Goal: Task Accomplishment & Management: Use online tool/utility

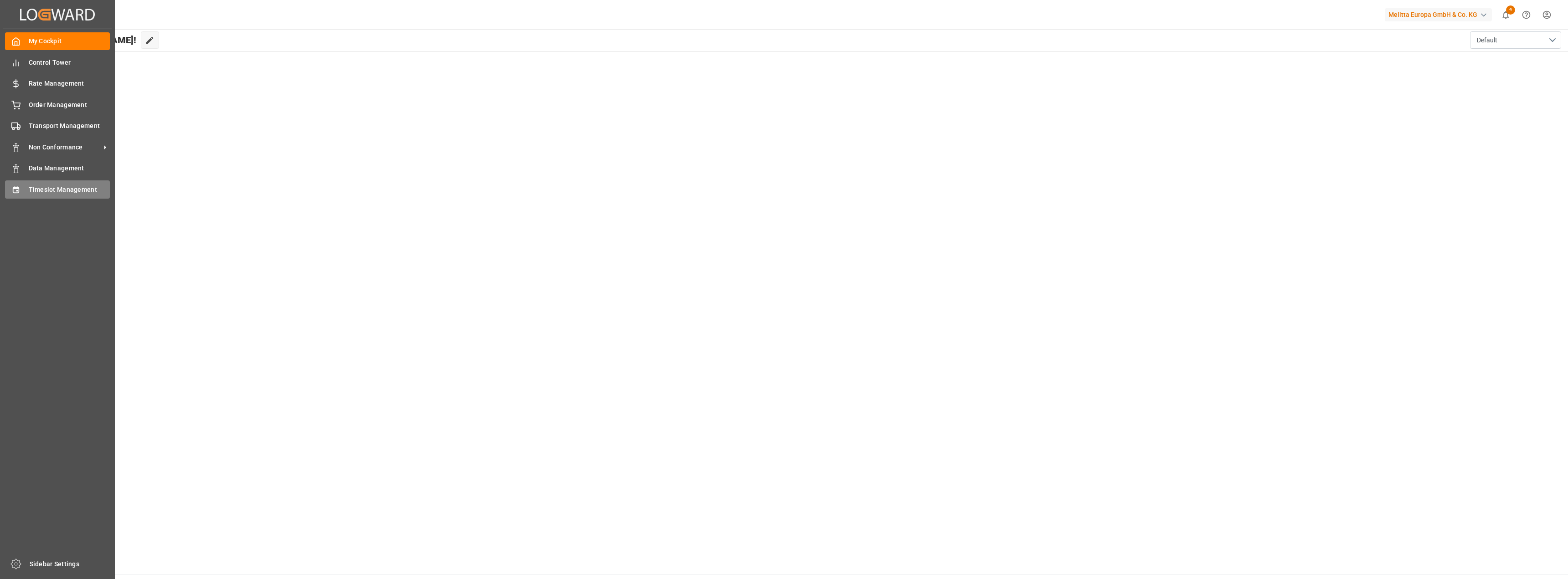
click at [53, 189] on span "Timeslot Management" at bounding box center [69, 190] width 81 height 10
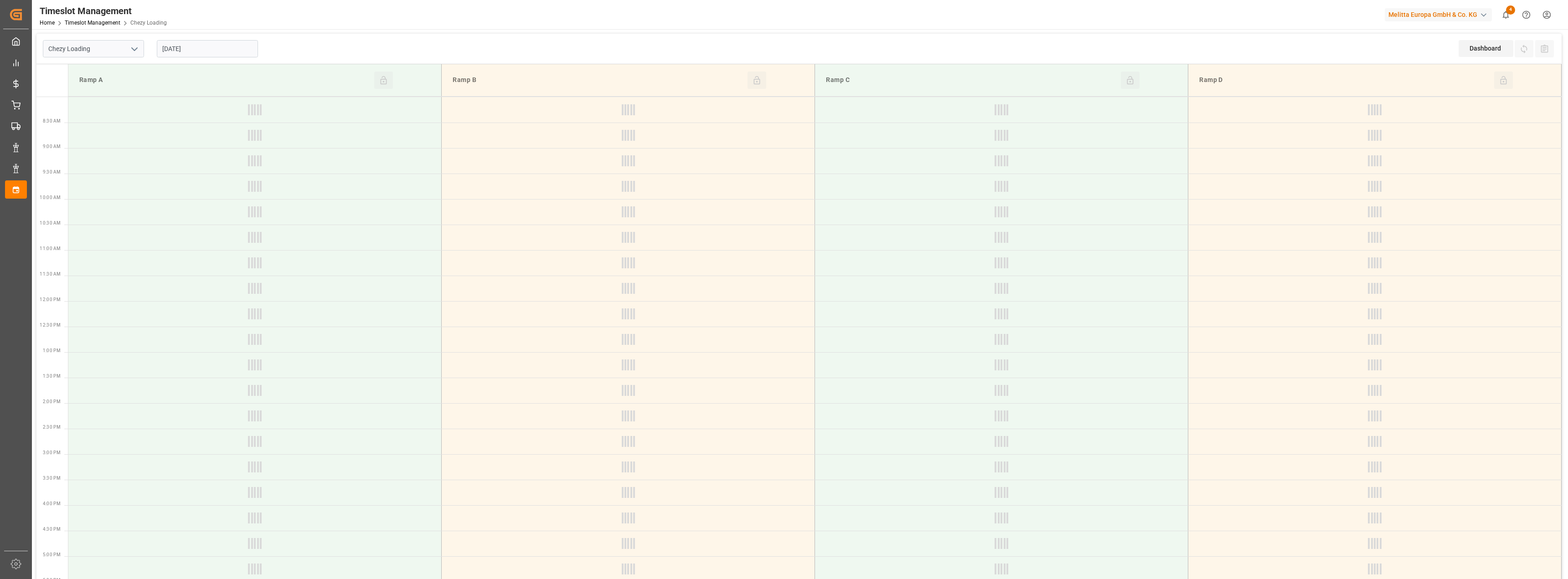
type input "Chezy Loading"
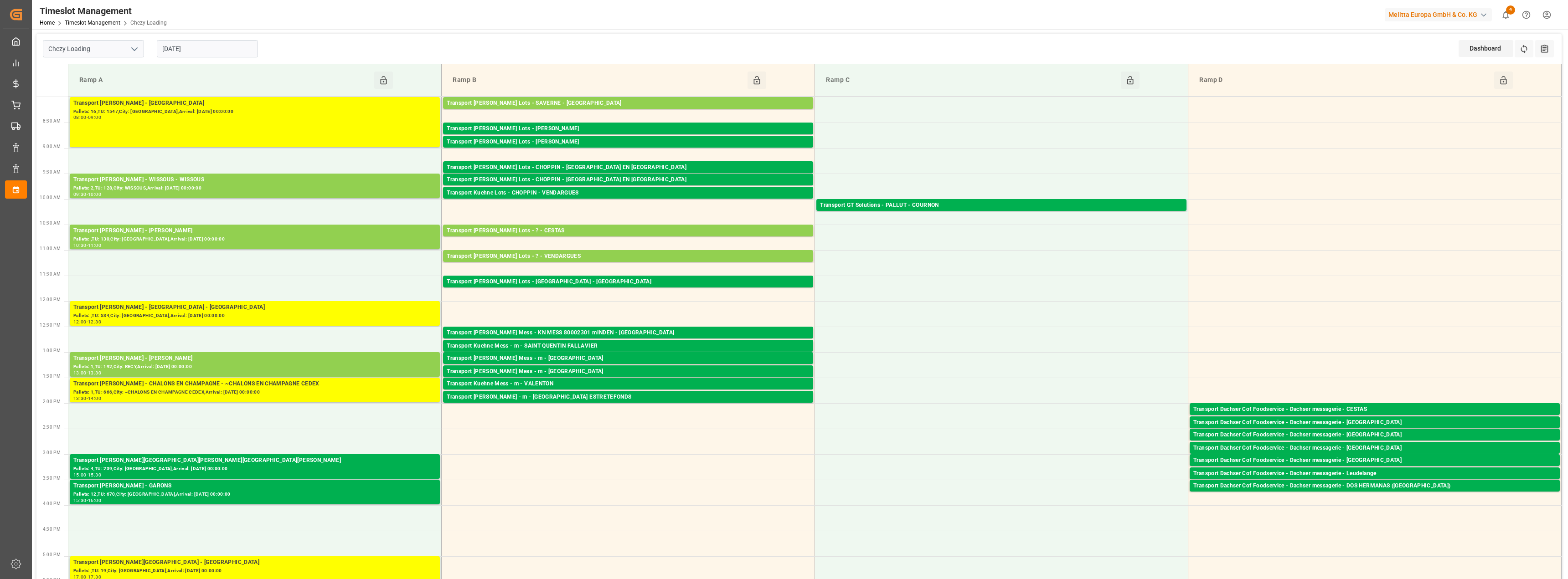
click at [194, 46] on input "[DATE]" at bounding box center [207, 48] width 102 height 17
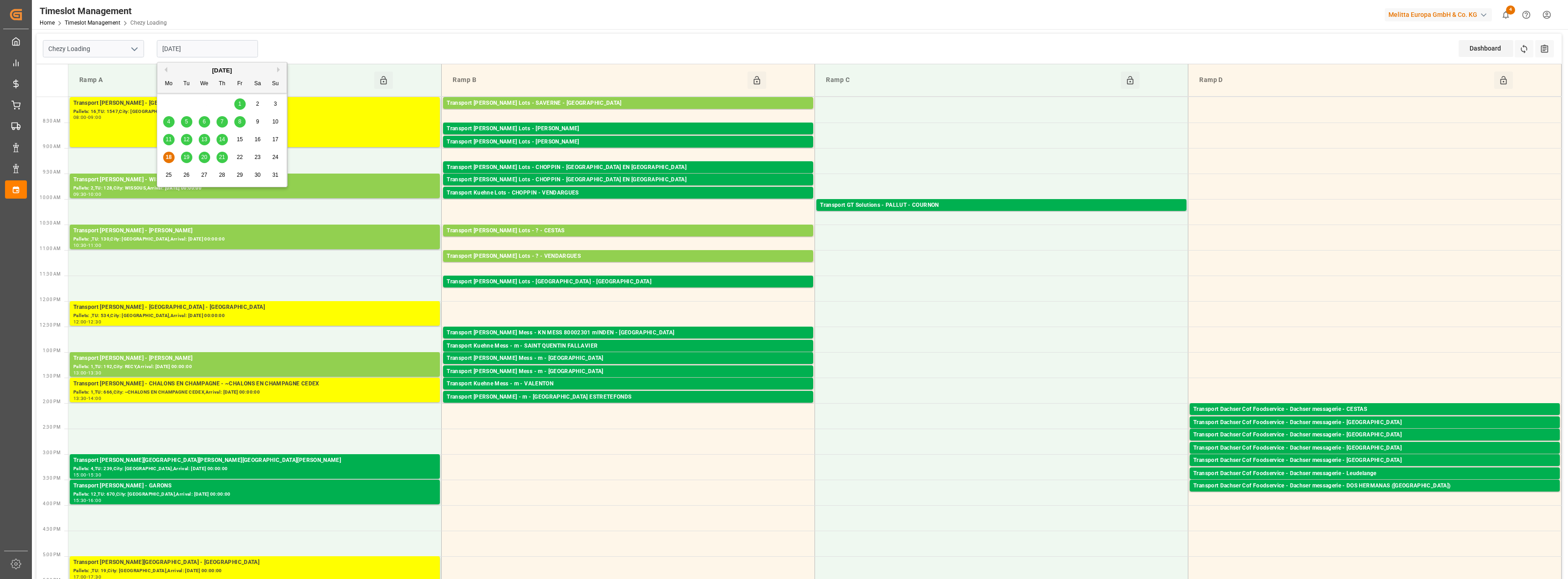
click at [186, 159] on span "19" at bounding box center [186, 158] width 6 height 6
type input "[DATE]"
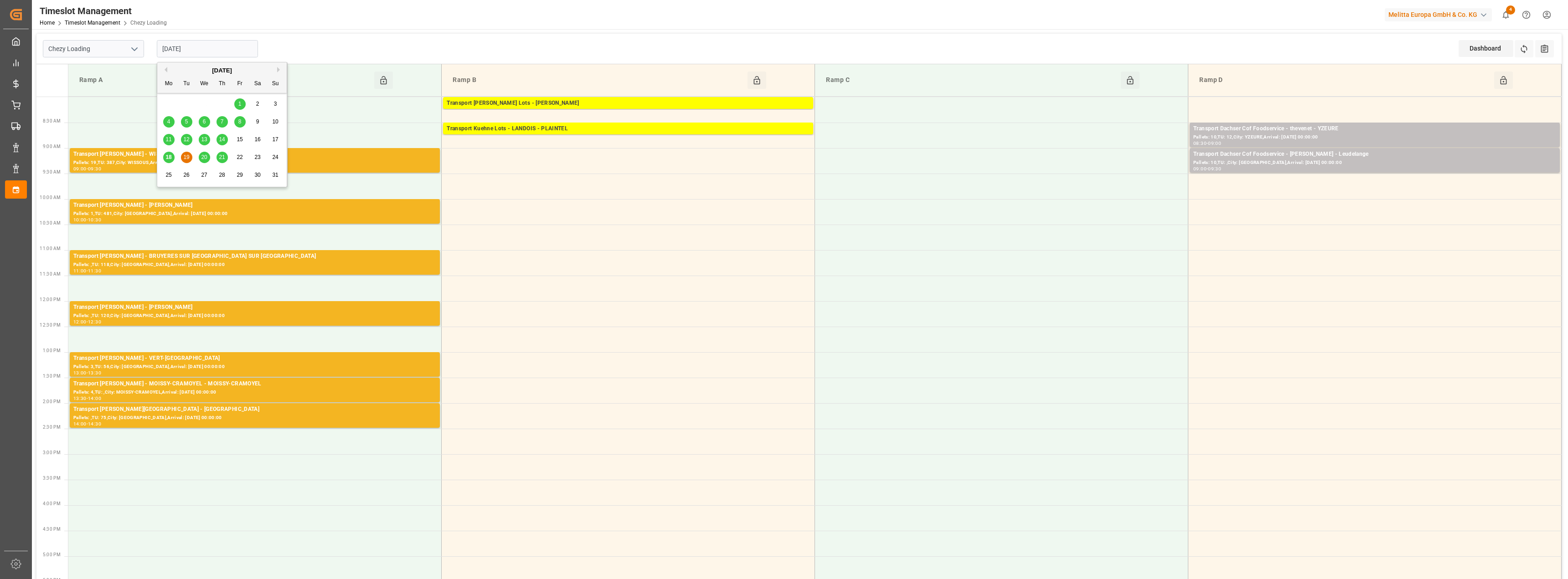
click at [189, 50] on input "[DATE]" at bounding box center [207, 48] width 102 height 17
click at [134, 44] on icon "open menu" at bounding box center [134, 49] width 11 height 11
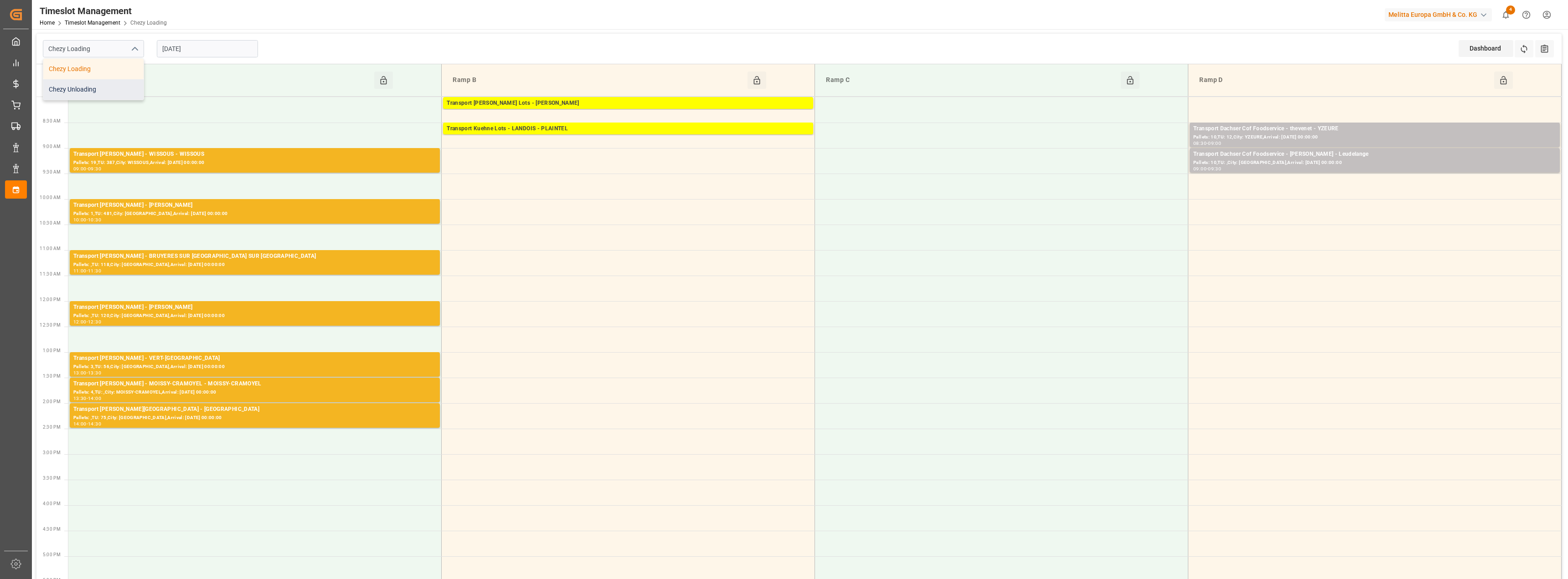
click at [119, 83] on div "Chezy Unloading" at bounding box center [93, 89] width 100 height 20
type input "Chezy Unloading"
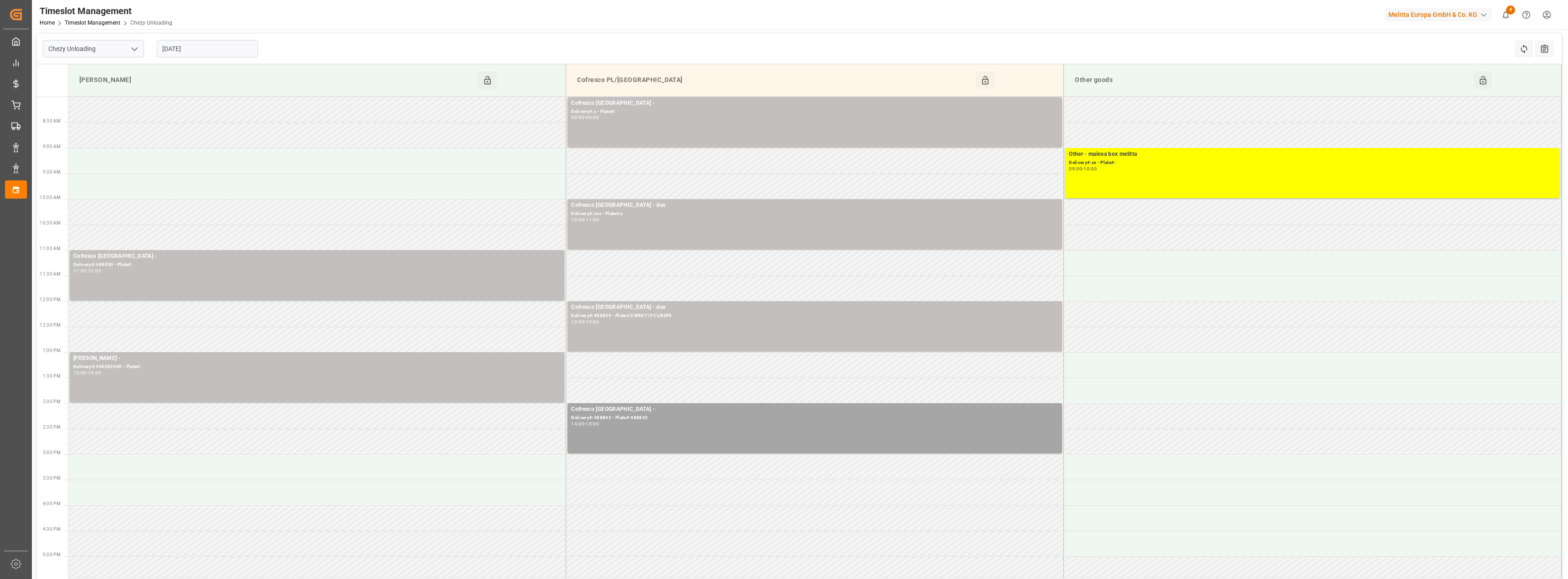
click at [138, 51] on icon "open menu" at bounding box center [134, 49] width 11 height 11
click at [133, 53] on icon "close menu" at bounding box center [134, 49] width 11 height 11
click at [180, 50] on input "[DATE]" at bounding box center [207, 48] width 102 height 17
click at [130, 45] on icon "open menu" at bounding box center [134, 49] width 11 height 11
click at [136, 44] on icon "close menu" at bounding box center [134, 49] width 11 height 11
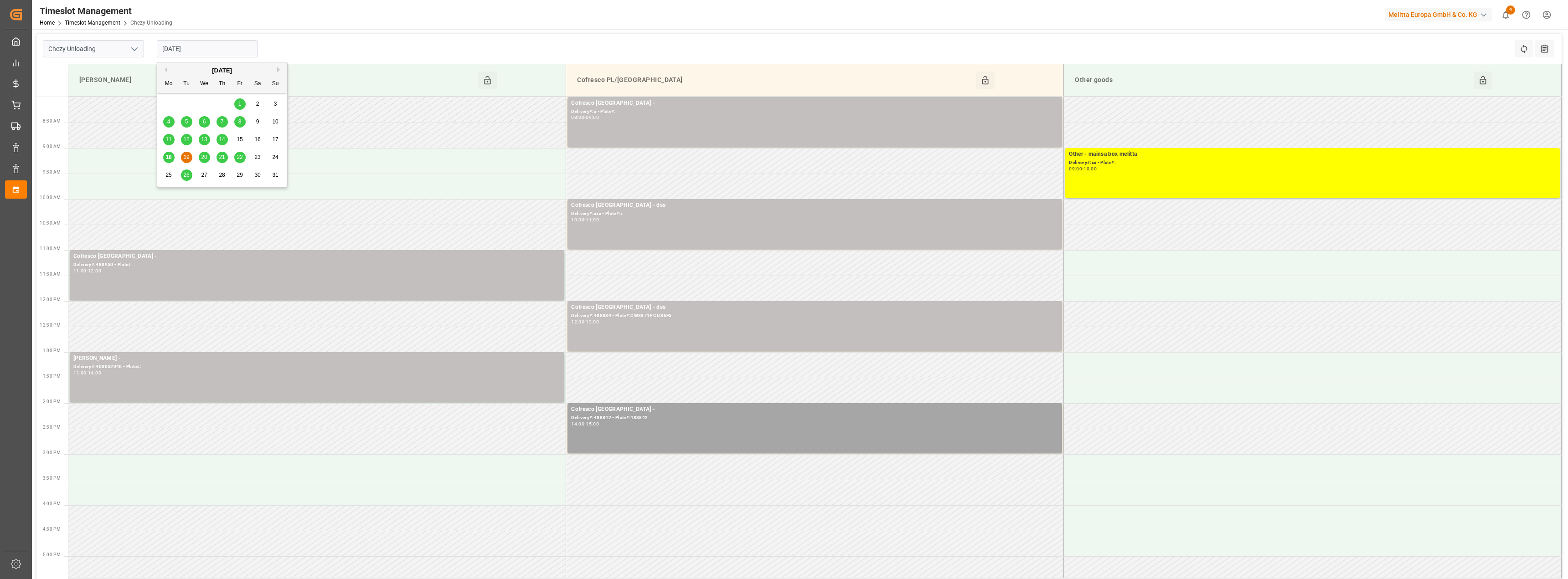
click at [231, 44] on input "[DATE]" at bounding box center [207, 48] width 102 height 17
click at [171, 155] on span "18" at bounding box center [168, 158] width 6 height 6
type input "[DATE]"
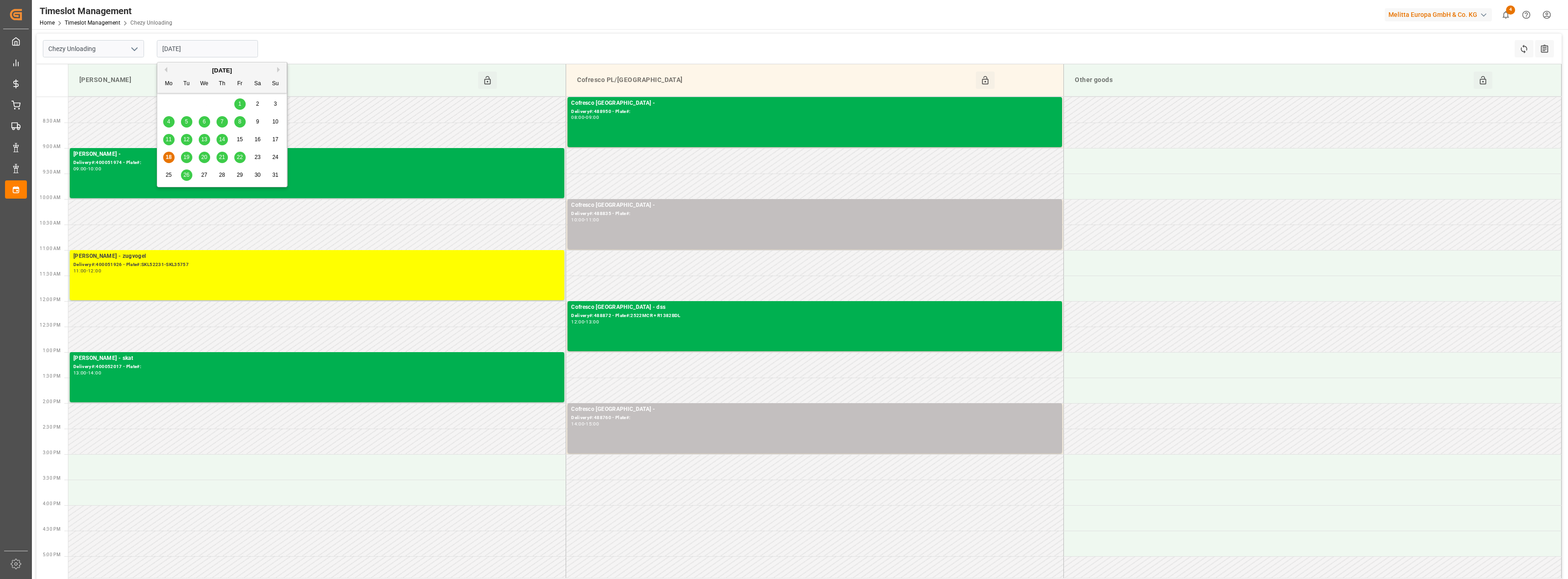
click at [175, 48] on input "[DATE]" at bounding box center [207, 48] width 102 height 17
click at [130, 45] on icon "open menu" at bounding box center [134, 49] width 11 height 11
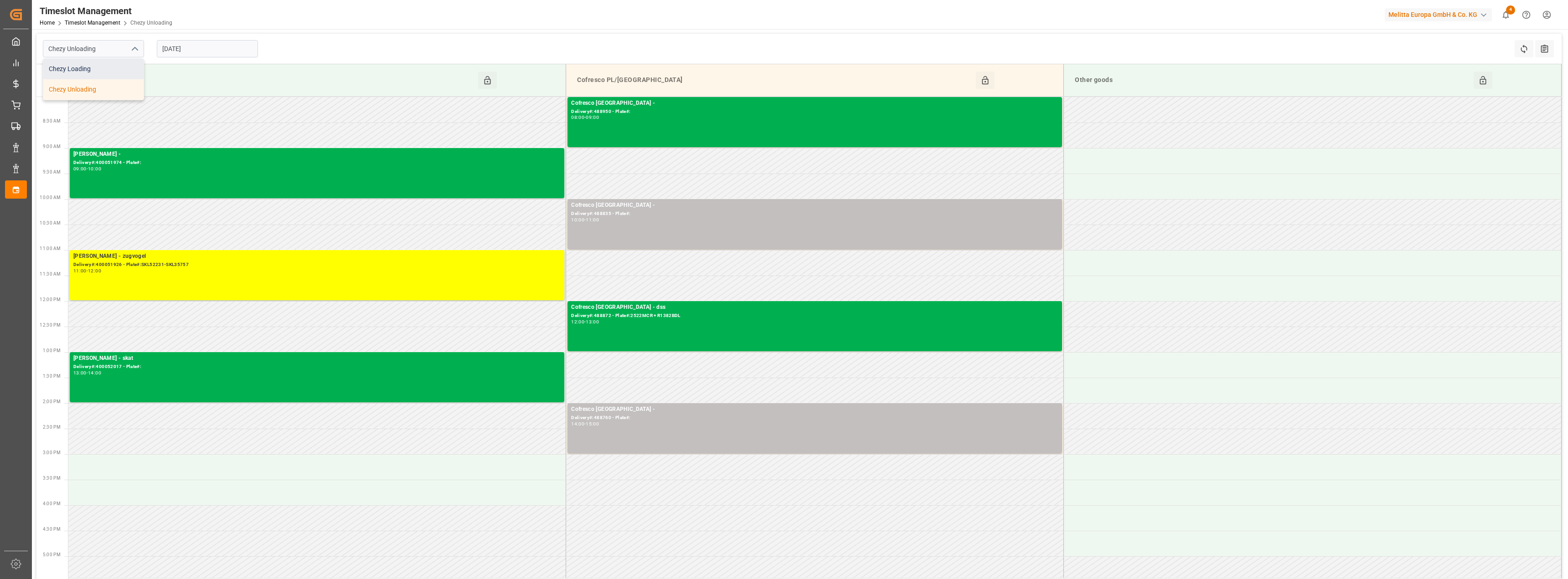
click at [77, 71] on div "Chezy Loading" at bounding box center [93, 68] width 100 height 20
type input "Chezy Loading"
